Goal: Task Accomplishment & Management: Use online tool/utility

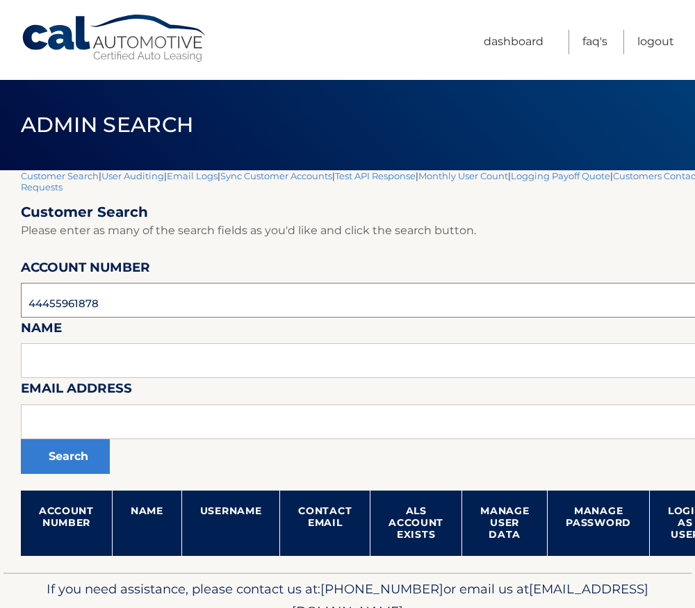
click at [65, 304] on input "44455961878" at bounding box center [410, 300] width 779 height 35
paste input "92865"
type input "44455992865"
click at [71, 452] on button "Search" at bounding box center [65, 456] width 89 height 35
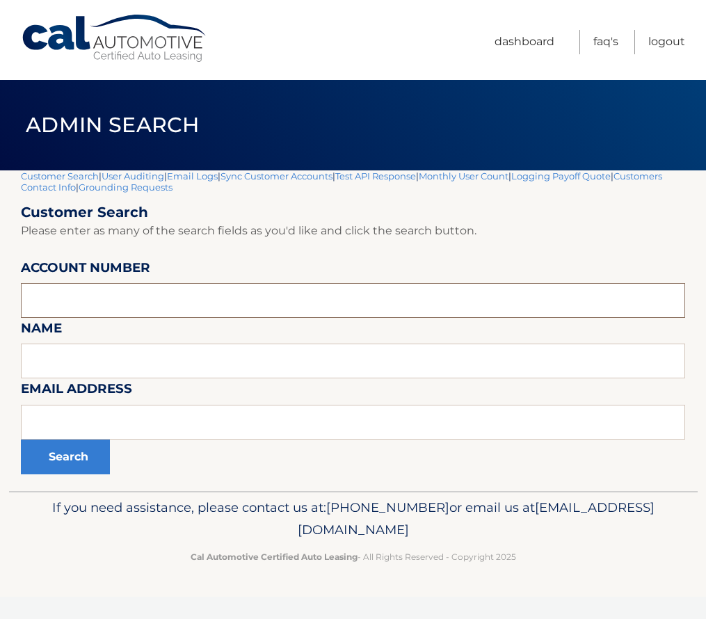
click at [103, 303] on input "text" at bounding box center [353, 300] width 664 height 35
paste input "44455527225"
type input "44455527225"
click at [78, 464] on button "Search" at bounding box center [65, 456] width 89 height 35
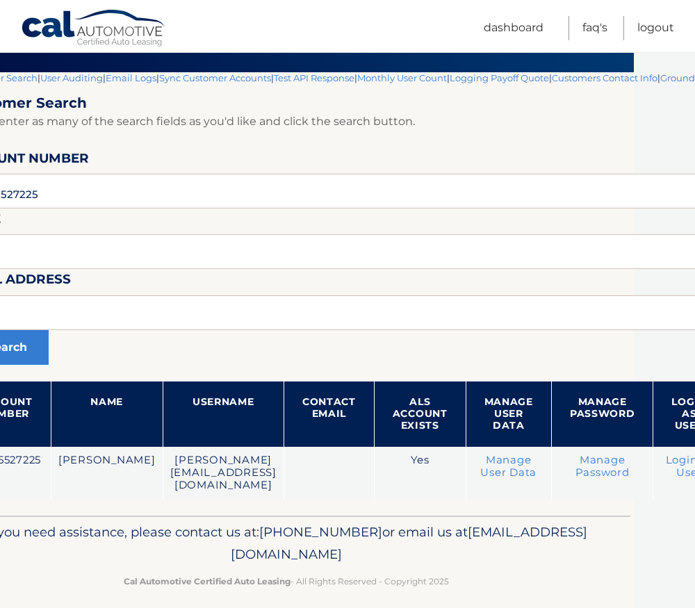
scroll to position [98, 72]
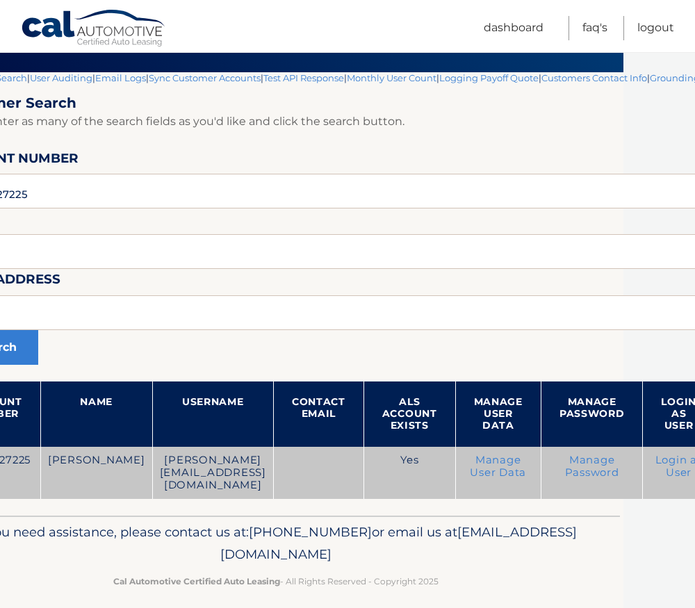
click at [676, 466] on link "Login as User" at bounding box center [678, 466] width 47 height 25
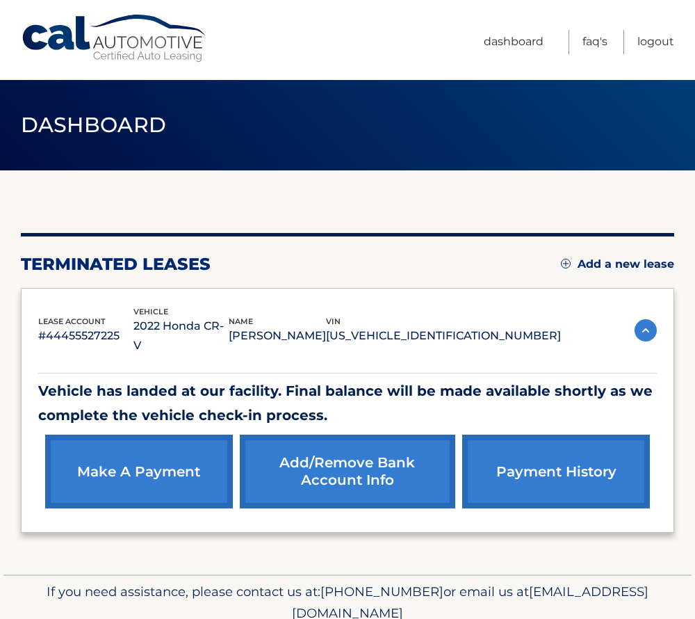
click at [644, 268] on link "Add a new lease" at bounding box center [617, 264] width 113 height 14
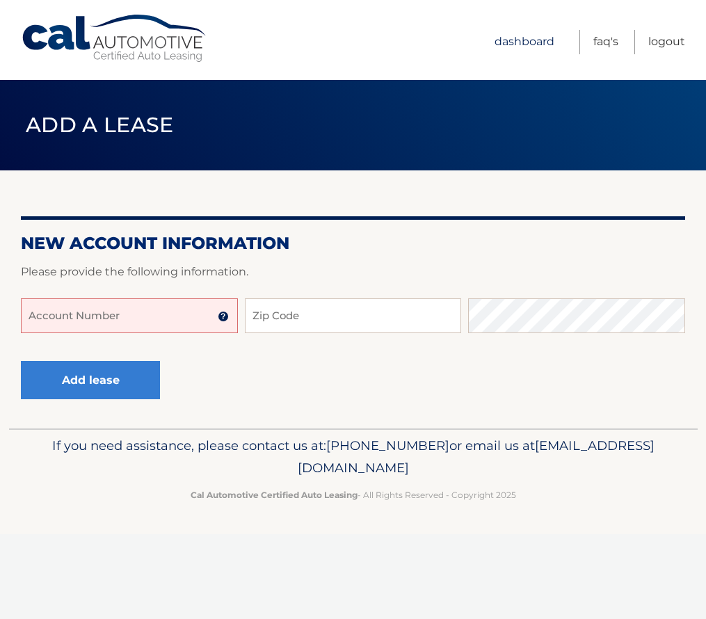
click at [539, 39] on link "Dashboard" at bounding box center [524, 42] width 60 height 24
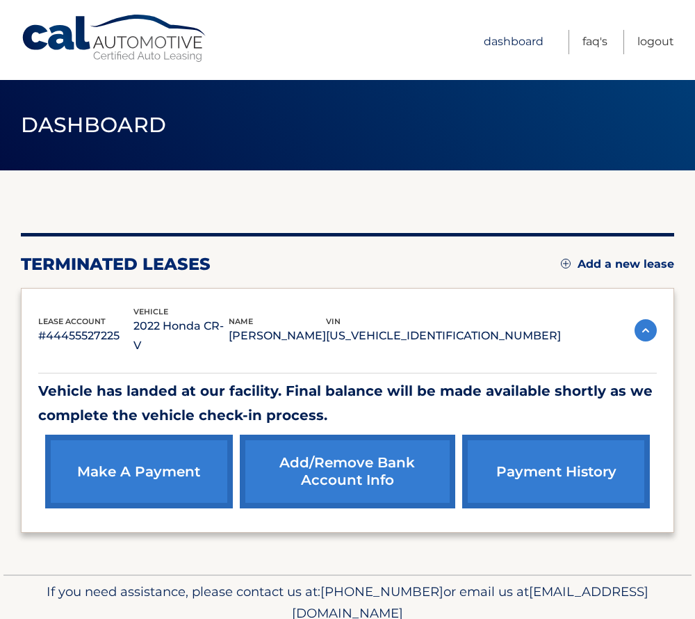
click at [512, 33] on link "Dashboard" at bounding box center [514, 42] width 60 height 24
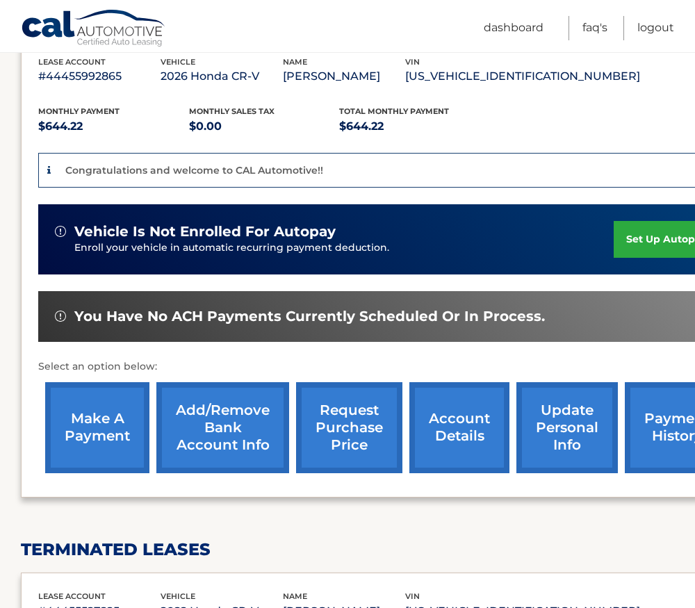
scroll to position [156, 0]
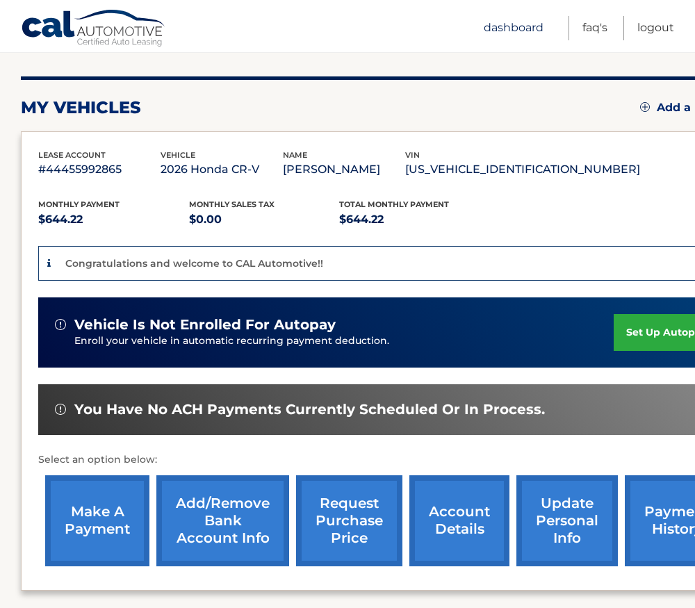
click at [521, 29] on link "Dashboard" at bounding box center [514, 28] width 60 height 24
